Goal: Check status

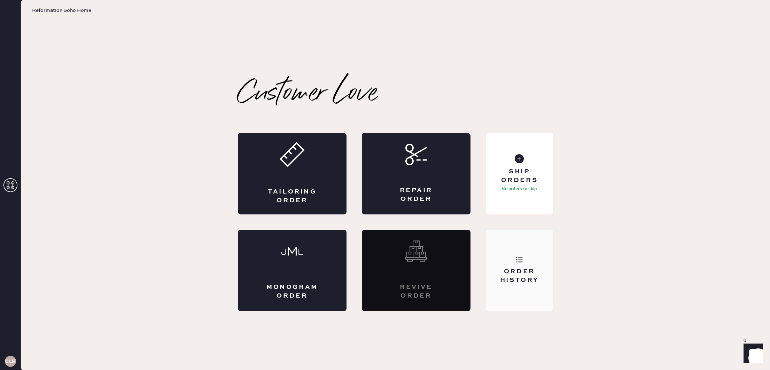
click at [525, 250] on div "Order History" at bounding box center [519, 271] width 67 height 82
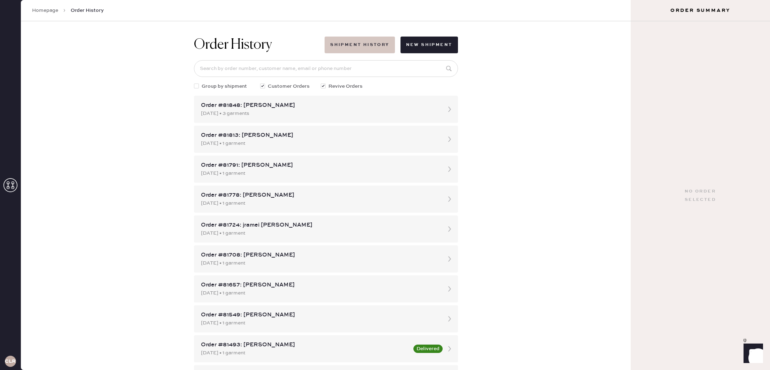
click at [366, 43] on button "Shipment History" at bounding box center [360, 45] width 70 height 17
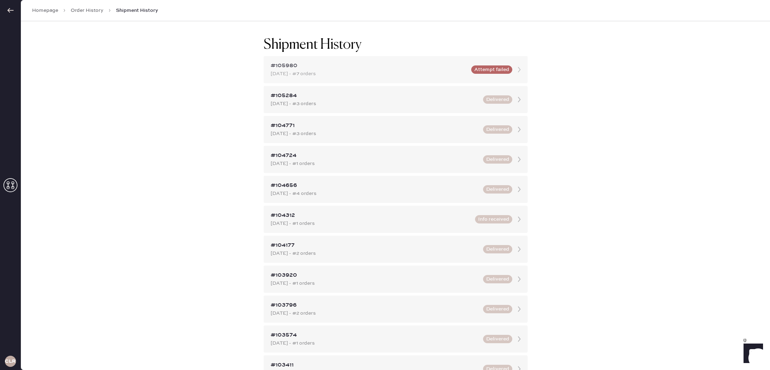
click at [511, 79] on div "#105980 [DATE] - #7 orders Attempt failed" at bounding box center [396, 69] width 264 height 27
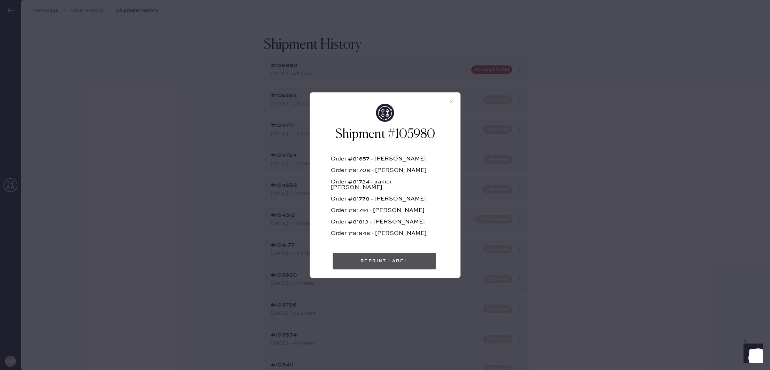
click at [387, 261] on button "Reprint Label" at bounding box center [384, 261] width 103 height 17
click at [632, 75] on div "Shipment #105980 Order #81657 - [PERSON_NAME] Order #81708 - [PERSON_NAME] Orde…" at bounding box center [385, 185] width 770 height 370
